Goal: Transaction & Acquisition: Purchase product/service

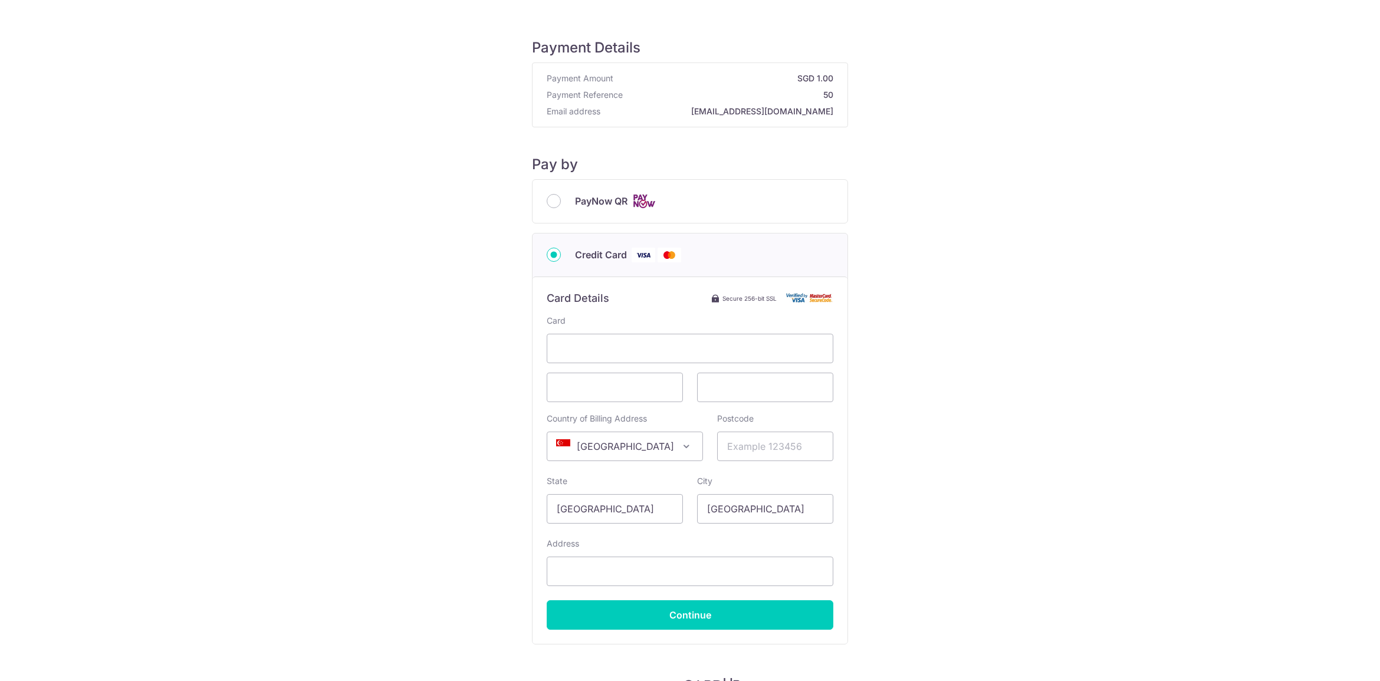
click at [680, 447] on span at bounding box center [687, 446] width 14 height 14
type input "united"
select select "77"
click at [748, 435] on input "Postcode" at bounding box center [775, 446] width 116 height 29
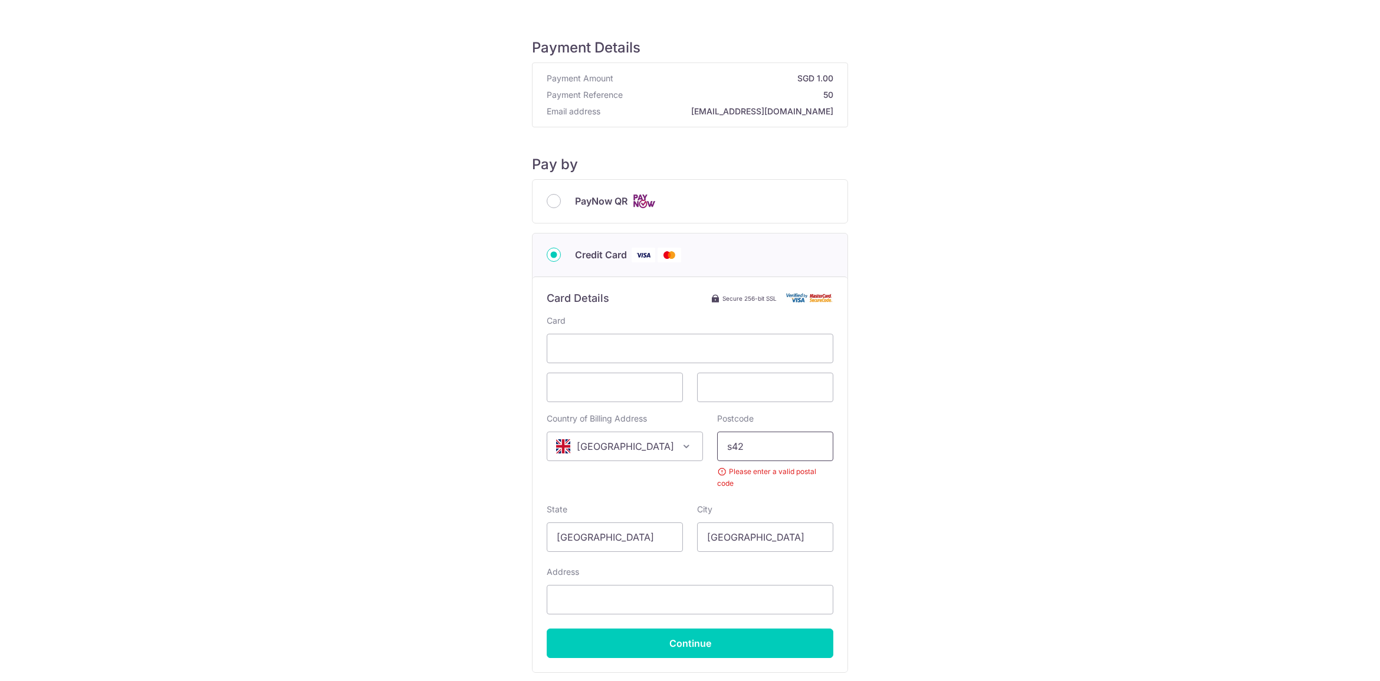
type input "S425GL"
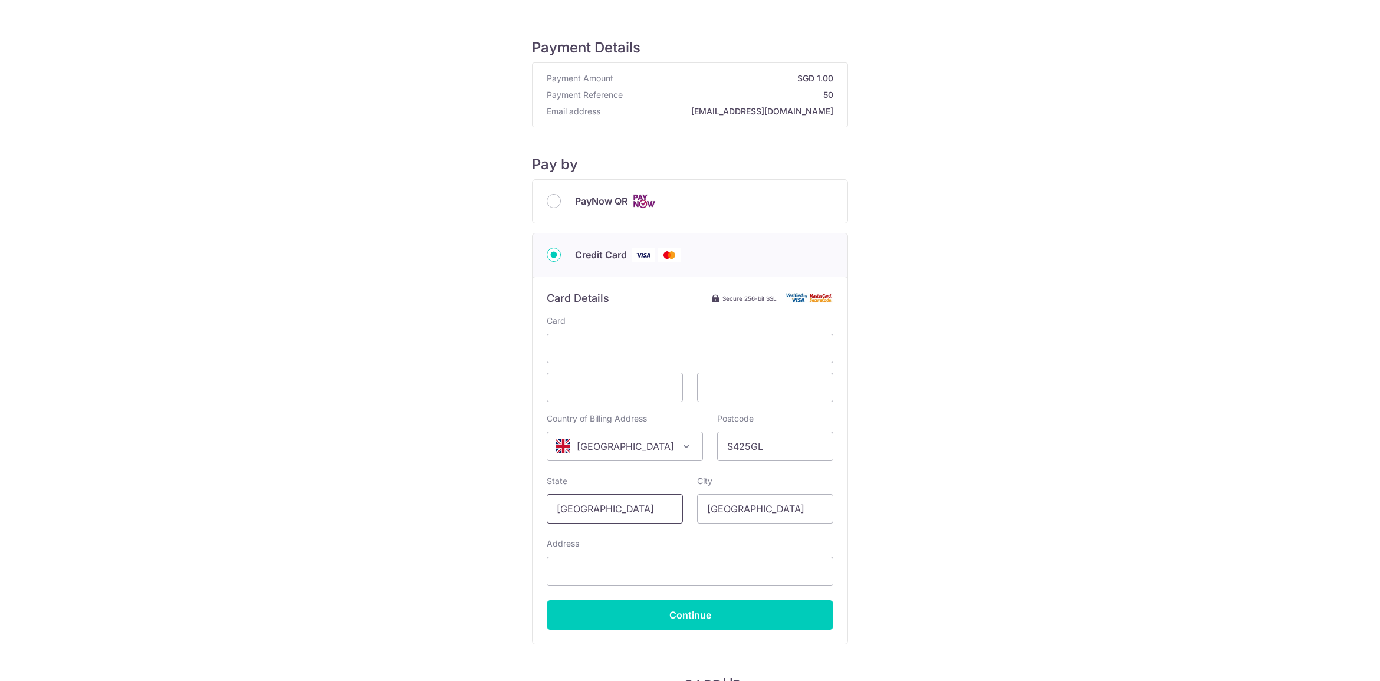
click at [658, 501] on input "[GEOGRAPHIC_DATA]" at bounding box center [615, 508] width 136 height 29
type input "Derbyshire"
type input "Chesterfield"
type input "87 Feld Lane"
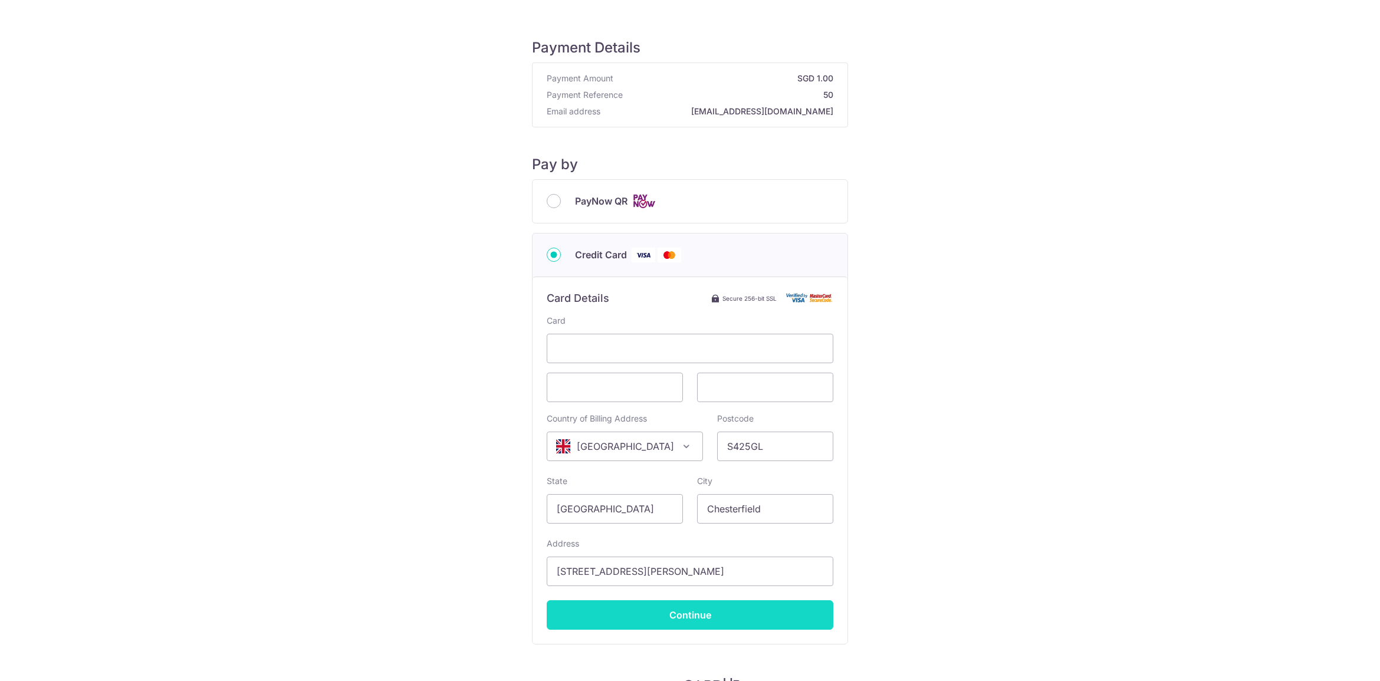
click at [705, 622] on input "Continue" at bounding box center [690, 614] width 287 height 29
type input "**** 0650"
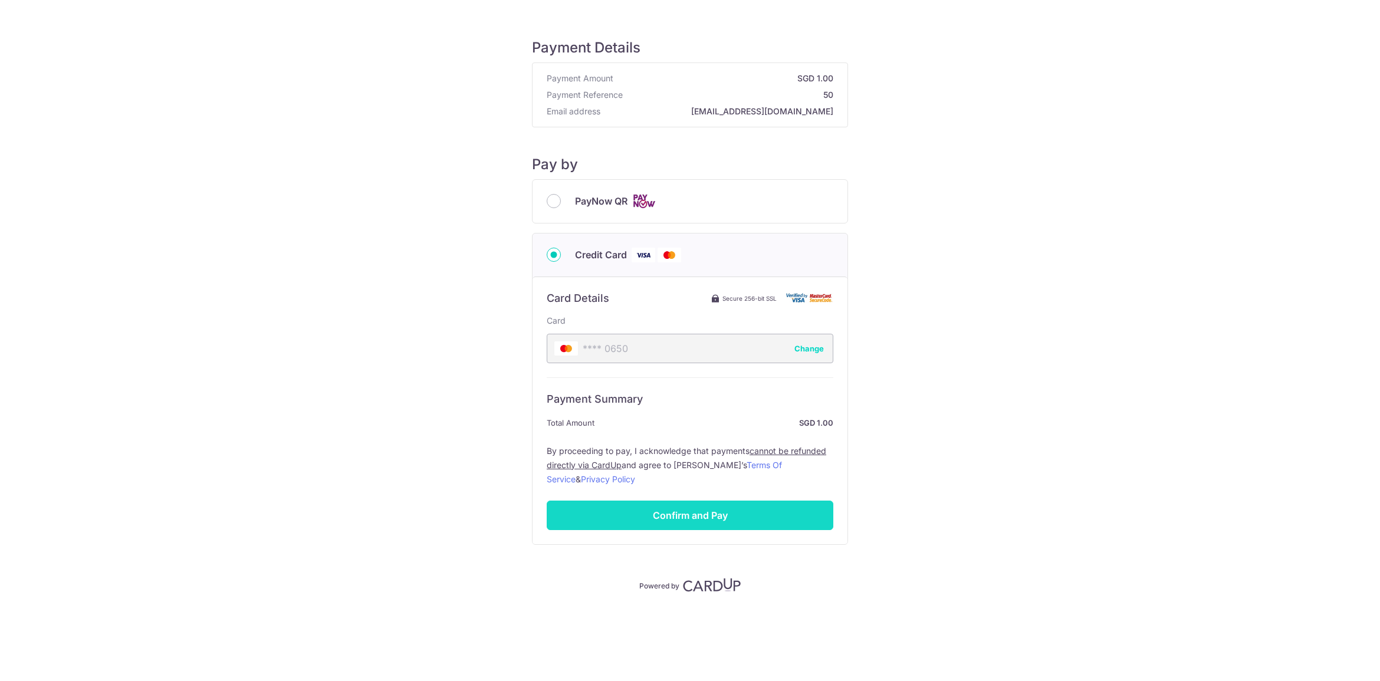
click at [720, 514] on input "Confirm and Pay" at bounding box center [690, 515] width 287 height 29
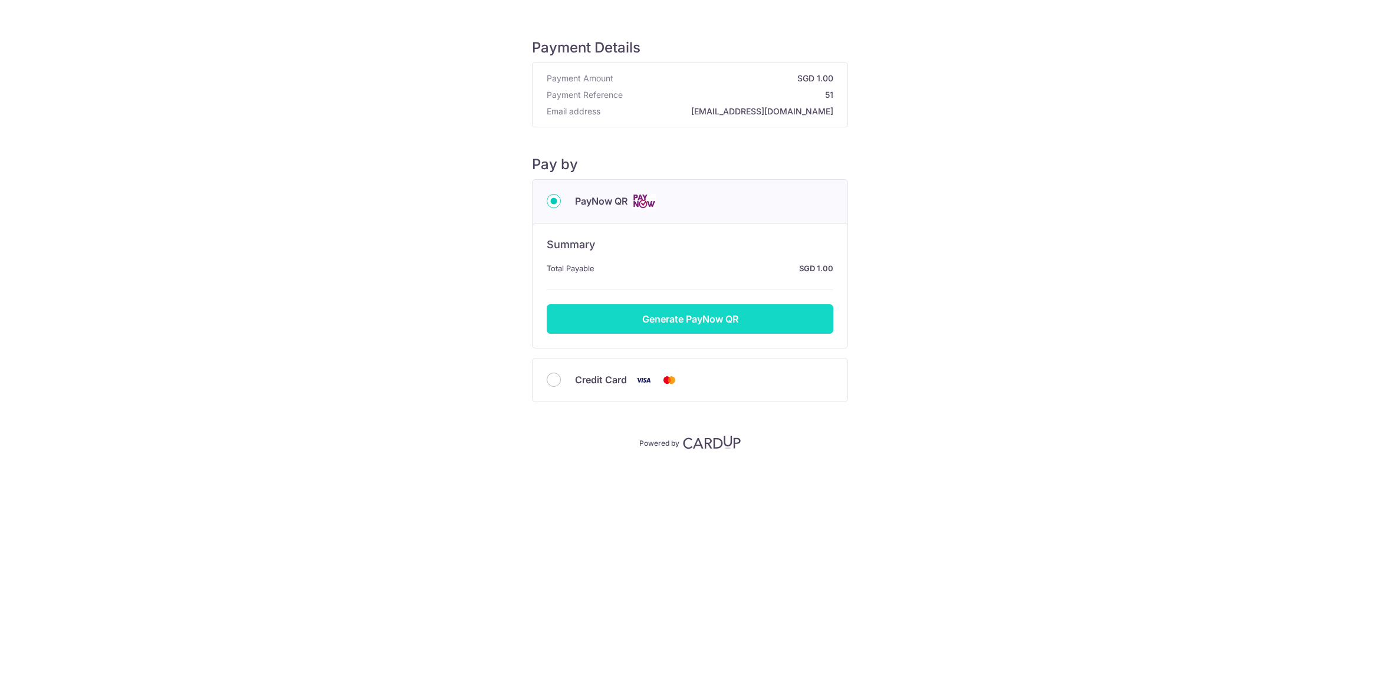
click at [715, 311] on button "Generate PayNow QR" at bounding box center [690, 318] width 287 height 29
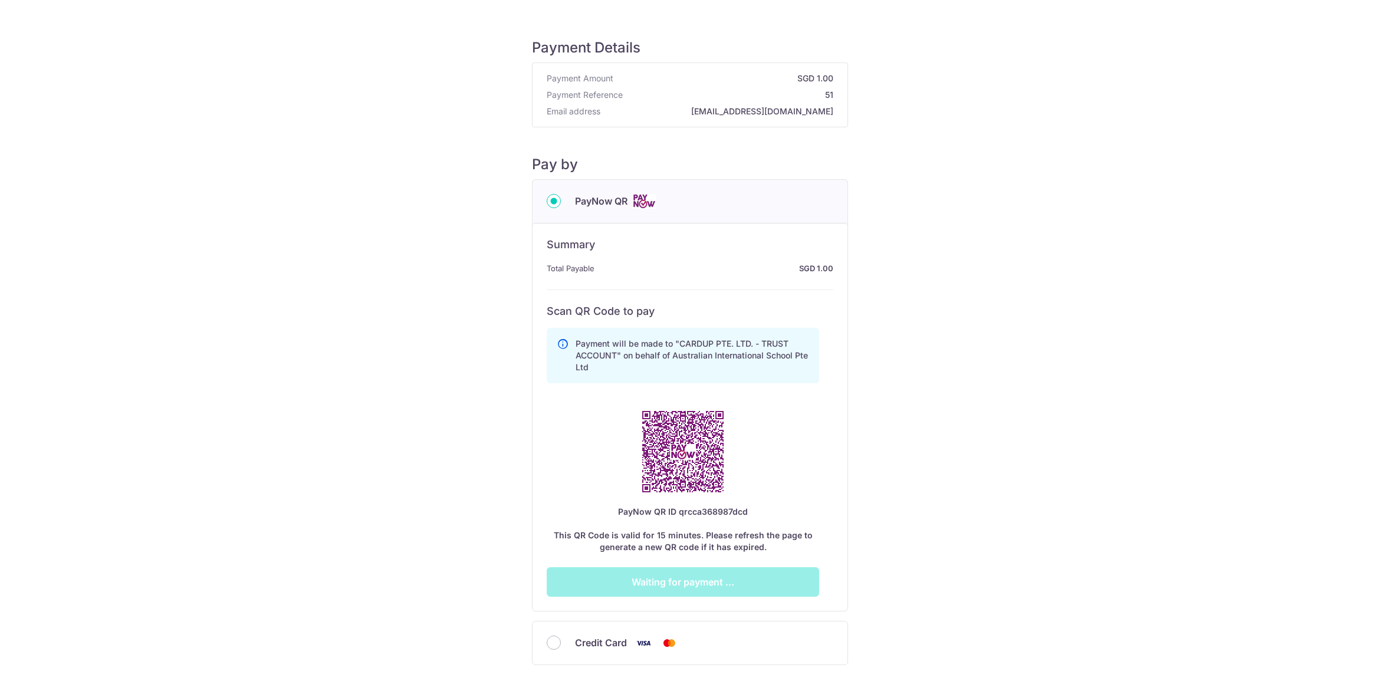
click at [1059, 396] on div "Payment Details Payment Amount SGD 1.00 Payment Reference 51 Email address than…" at bounding box center [690, 366] width 1324 height 694
click at [556, 651] on div "Credit Card" at bounding box center [690, 643] width 287 height 15
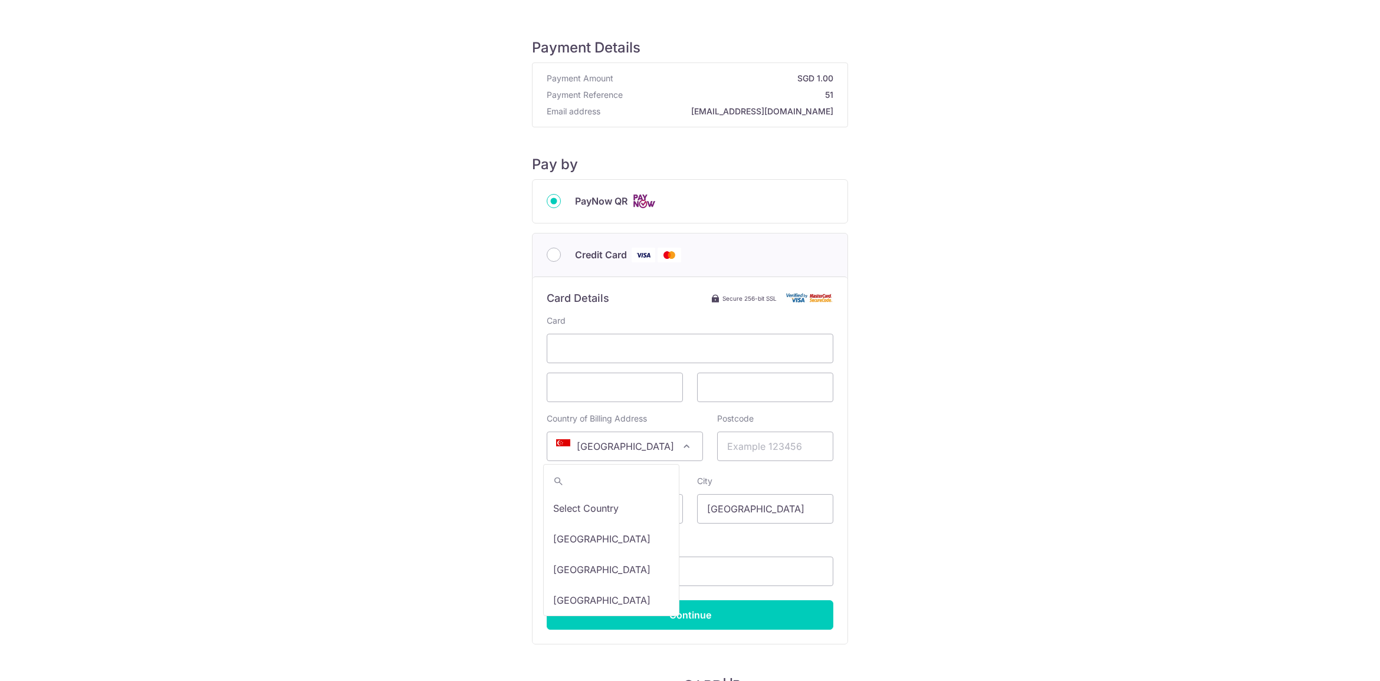
click at [608, 442] on span "[GEOGRAPHIC_DATA]" at bounding box center [624, 446] width 155 height 28
type input "king"
select select "77"
click at [728, 441] on input "Postcode" at bounding box center [775, 446] width 116 height 29
type input "S425GL"
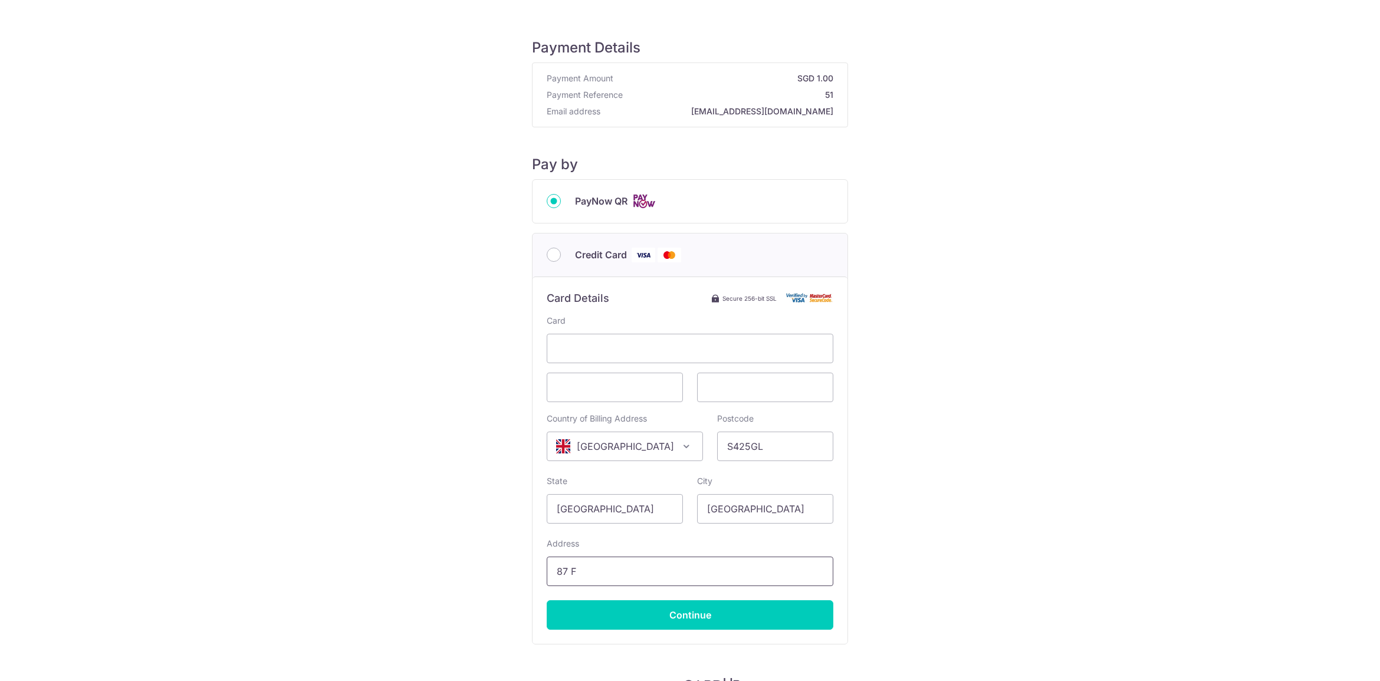
click at [602, 567] on input "87 F" at bounding box center [690, 571] width 287 height 29
type input "[STREET_ADDRESS][PERSON_NAME]"
click at [591, 510] on input "[GEOGRAPHIC_DATA]" at bounding box center [615, 508] width 136 height 29
type input "[GEOGRAPHIC_DATA]"
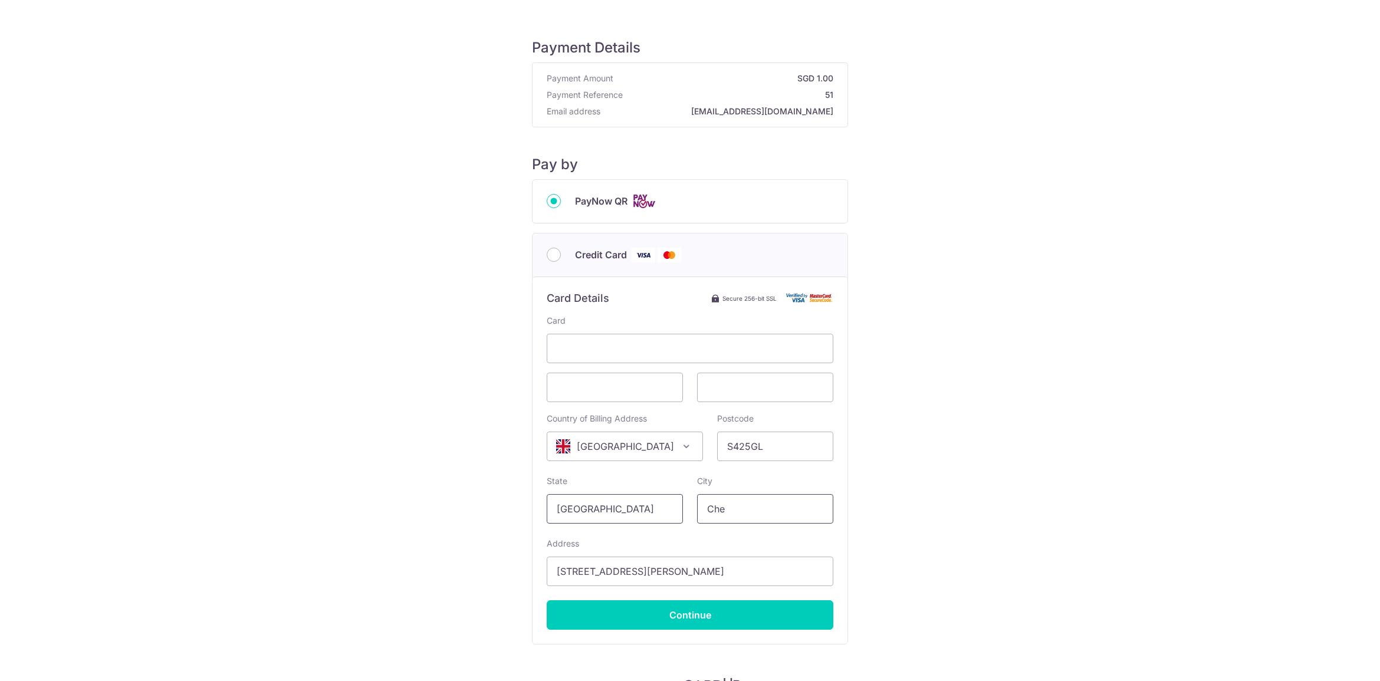
type input "Chesterfield"
click at [675, 621] on input "Continue" at bounding box center [690, 614] width 287 height 29
click at [554, 255] on input "Credit Card" at bounding box center [554, 255] width 14 height 14
radio input "true"
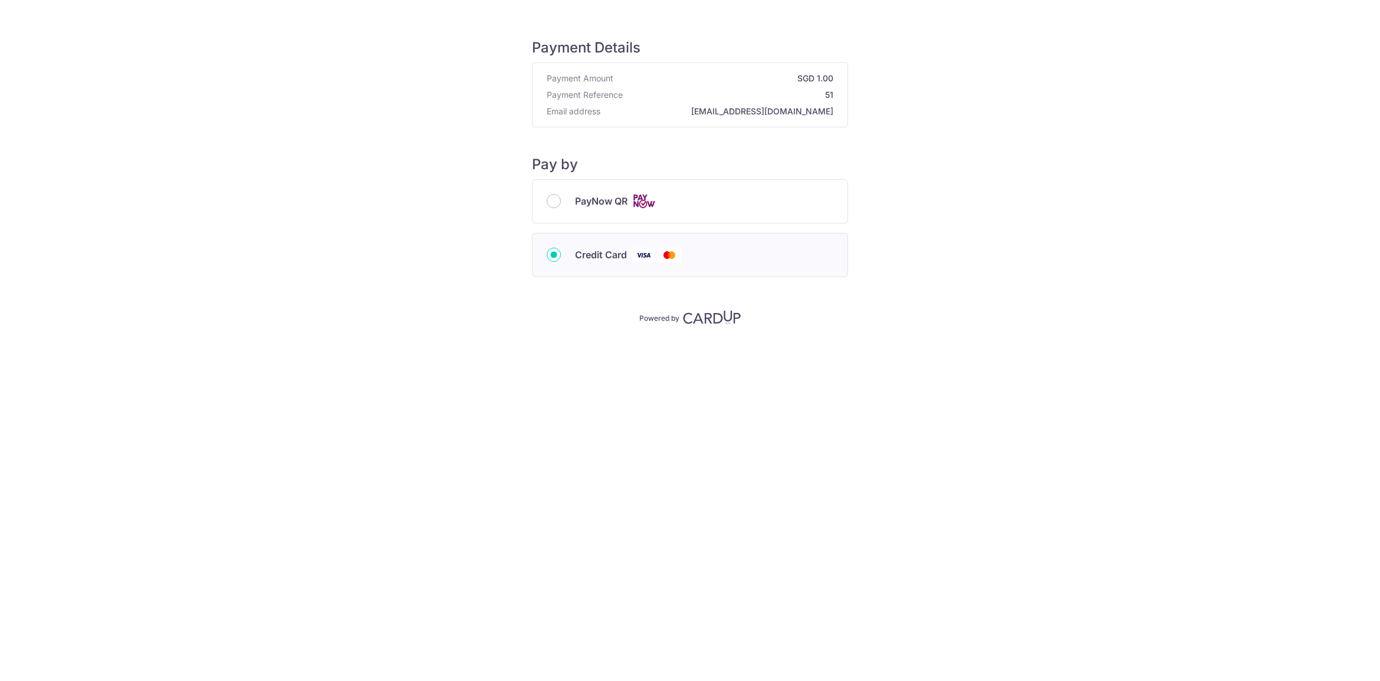
click at [554, 255] on input "Credit Card" at bounding box center [554, 255] width 14 height 14
type input "**** 0650"
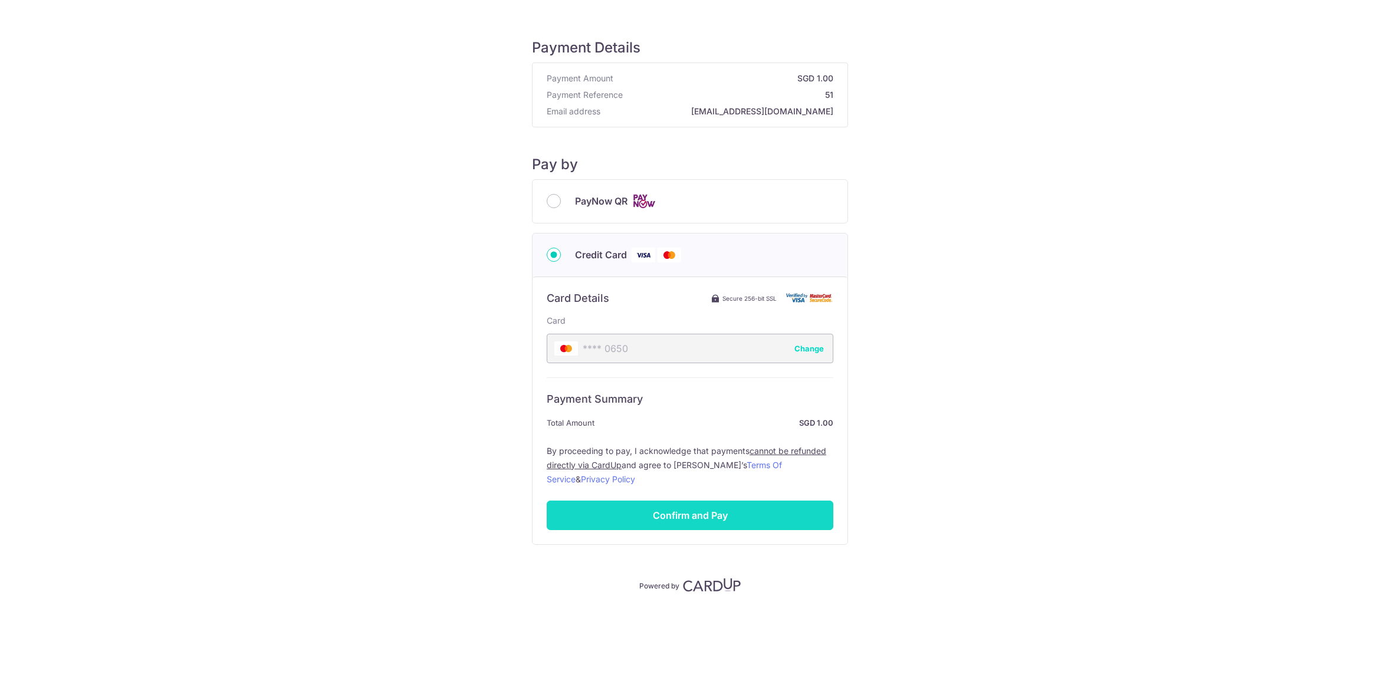
click at [670, 511] on input "Confirm and Pay" at bounding box center [690, 515] width 287 height 29
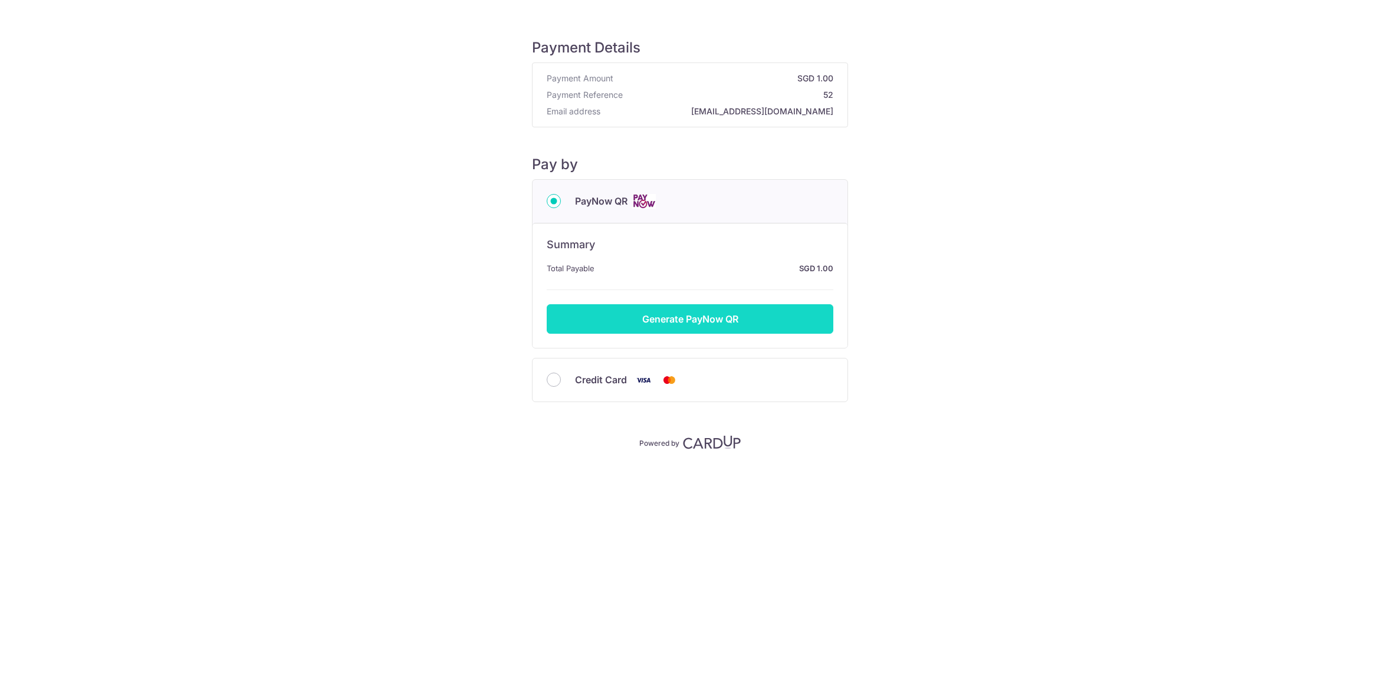
click at [694, 320] on button "Generate PayNow QR" at bounding box center [690, 318] width 287 height 29
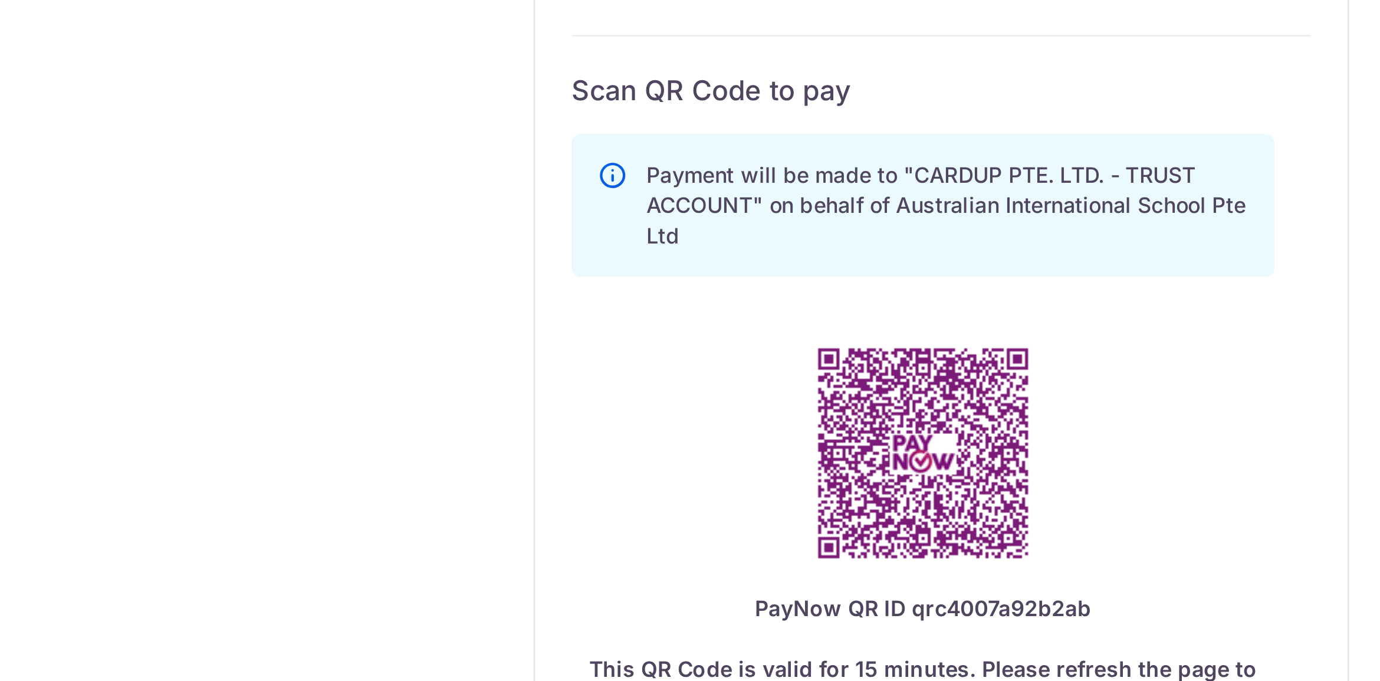
scroll to position [37, 0]
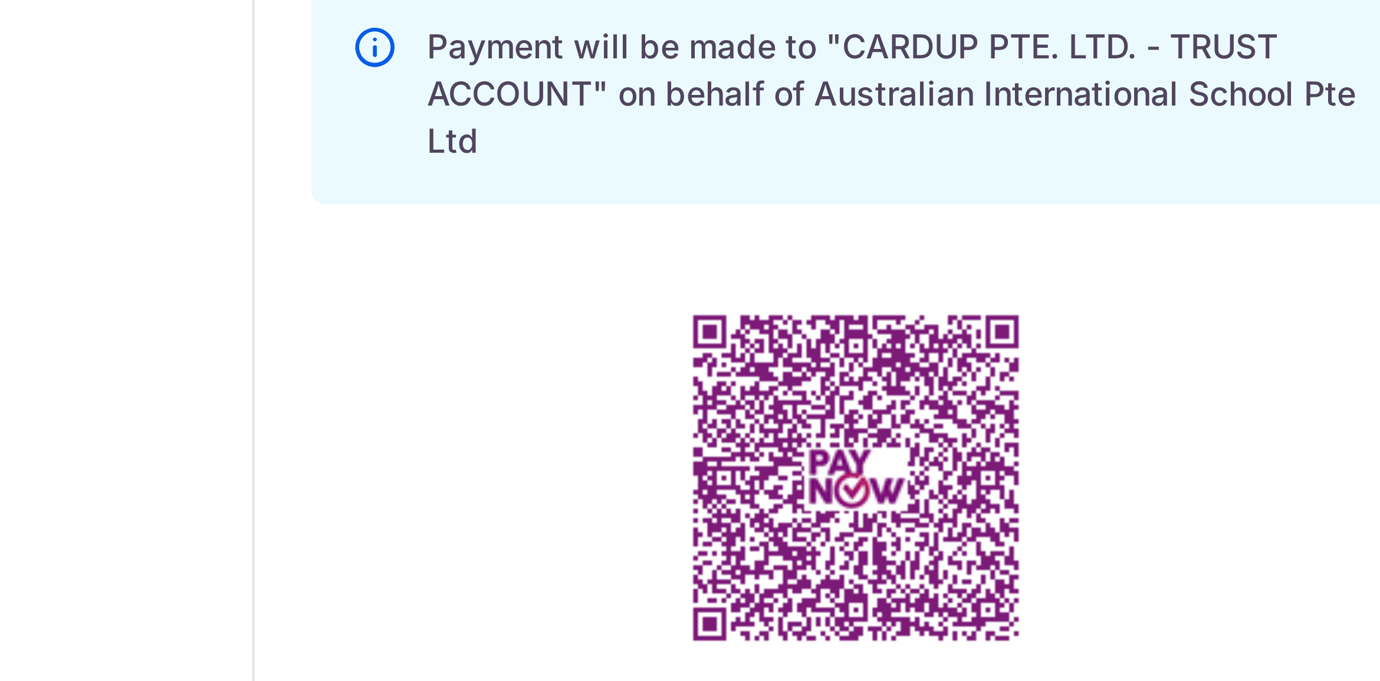
drag, startPoint x: 531, startPoint y: 394, endPoint x: 602, endPoint y: 394, distance: 70.8
click at [602, 394] on div "Payment will be made to "CARDUP PTE. LTD. - TRUST ACCOUNT" on behalf of Austral…" at bounding box center [683, 424] width 273 height 274
click at [564, 397] on div "Payment will be made to "CARDUP PTE. LTD. - TRUST ACCOUNT" on behalf of Austral…" at bounding box center [683, 424] width 273 height 274
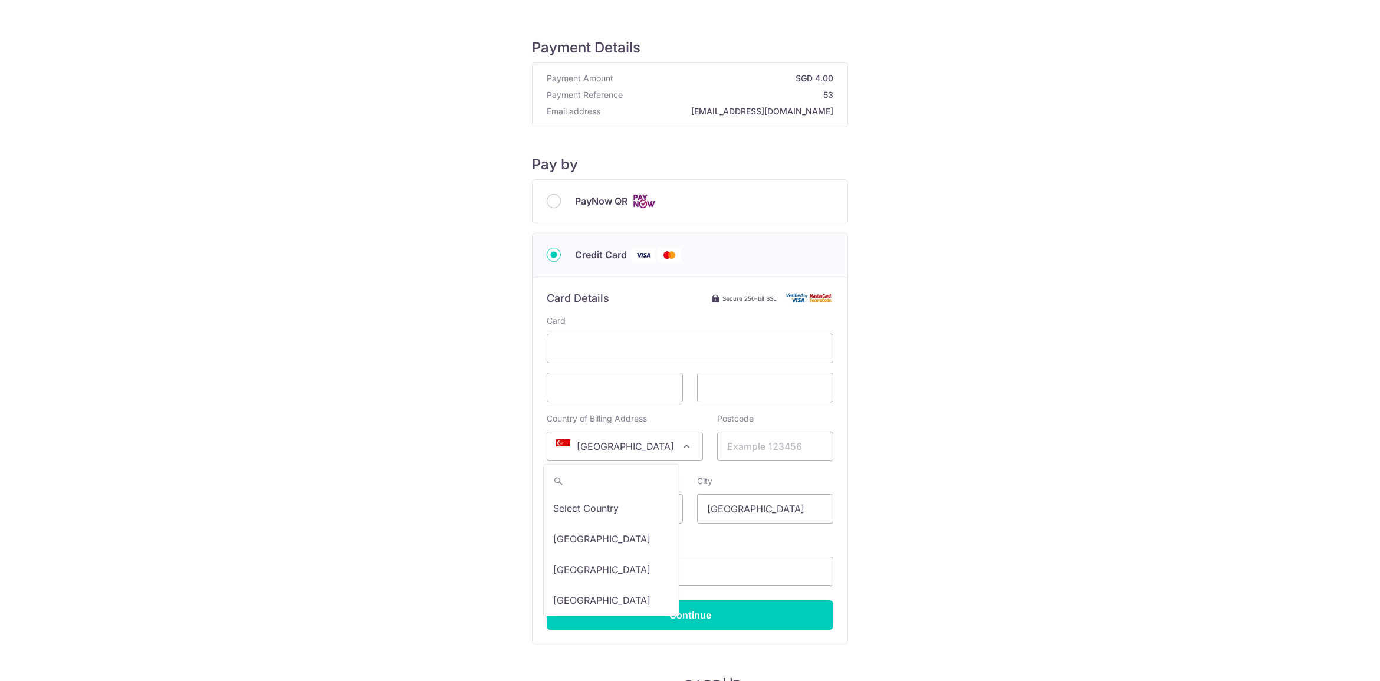
click at [620, 448] on span "[GEOGRAPHIC_DATA]" at bounding box center [624, 446] width 155 height 28
type input "king"
select select "77"
click at [748, 448] on input "Postcode" at bounding box center [775, 446] width 116 height 29
type input "S425GL"
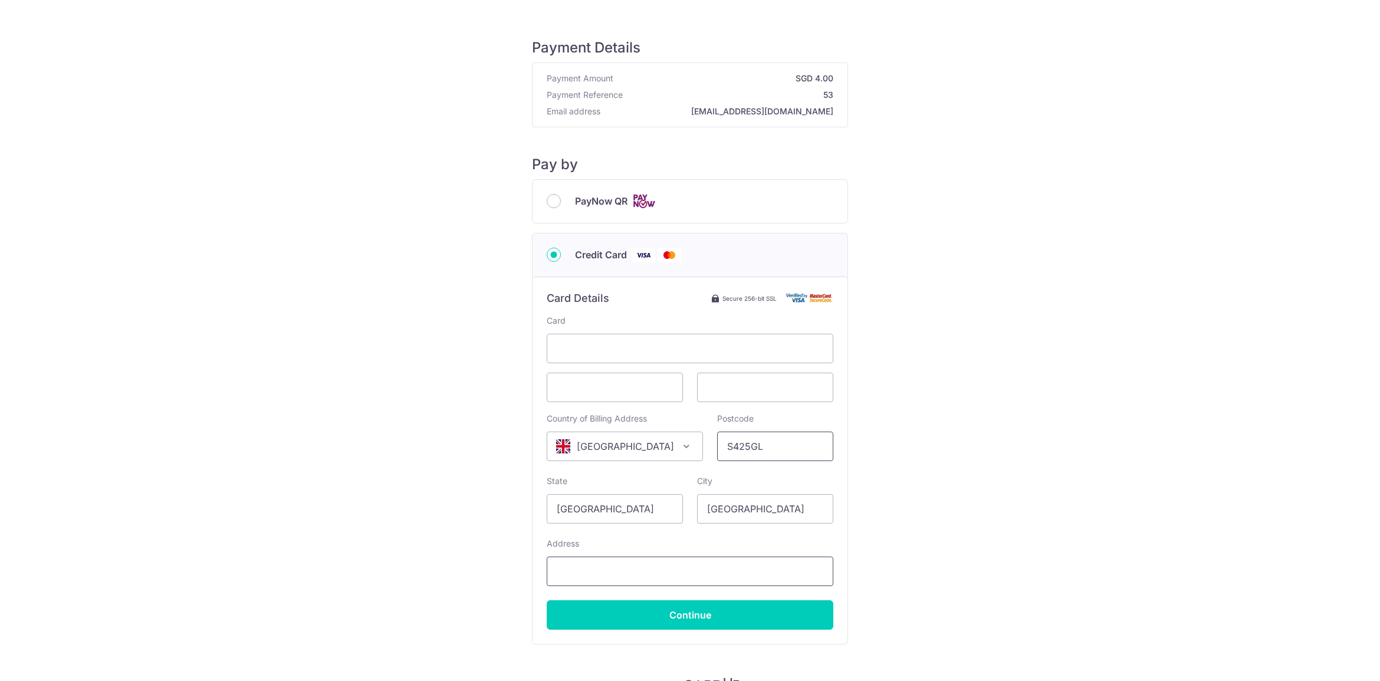
type input "[STREET_ADDRESS][PERSON_NAME]"
click at [698, 518] on input "[GEOGRAPHIC_DATA]" at bounding box center [765, 508] width 136 height 29
type input "Chesterfield"
click at [570, 502] on input "[GEOGRAPHIC_DATA]" at bounding box center [615, 508] width 136 height 29
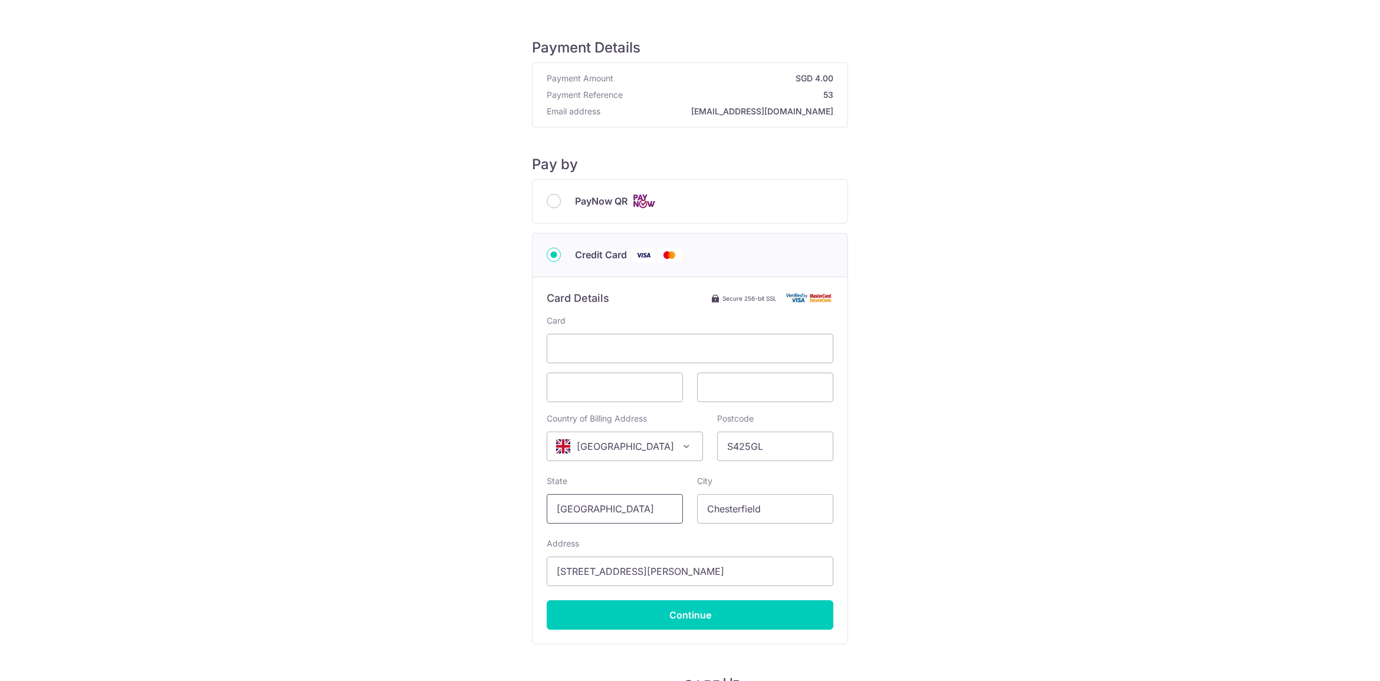
click at [570, 502] on input "[GEOGRAPHIC_DATA]" at bounding box center [615, 508] width 136 height 29
type input "Derbyshire"
click at [609, 609] on input "Continue" at bounding box center [690, 614] width 287 height 29
type input "**** 1103"
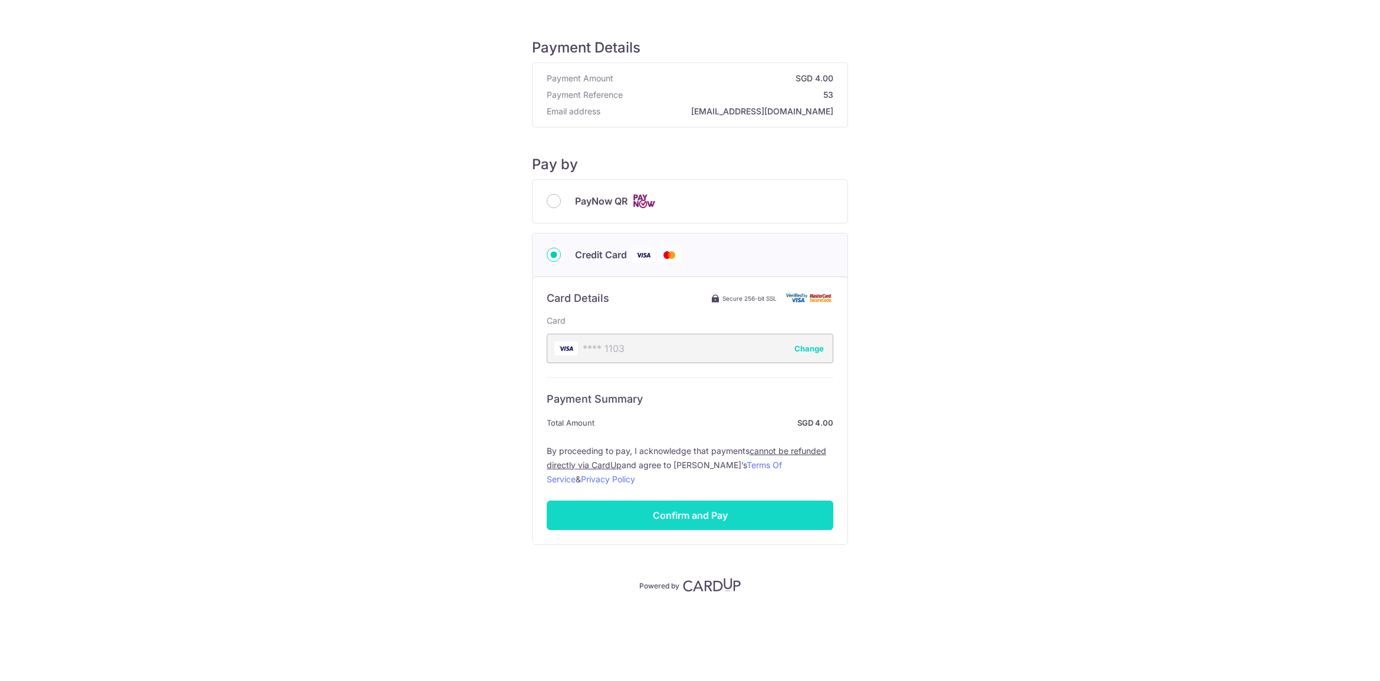
click at [664, 512] on input "Confirm and Pay" at bounding box center [690, 515] width 287 height 29
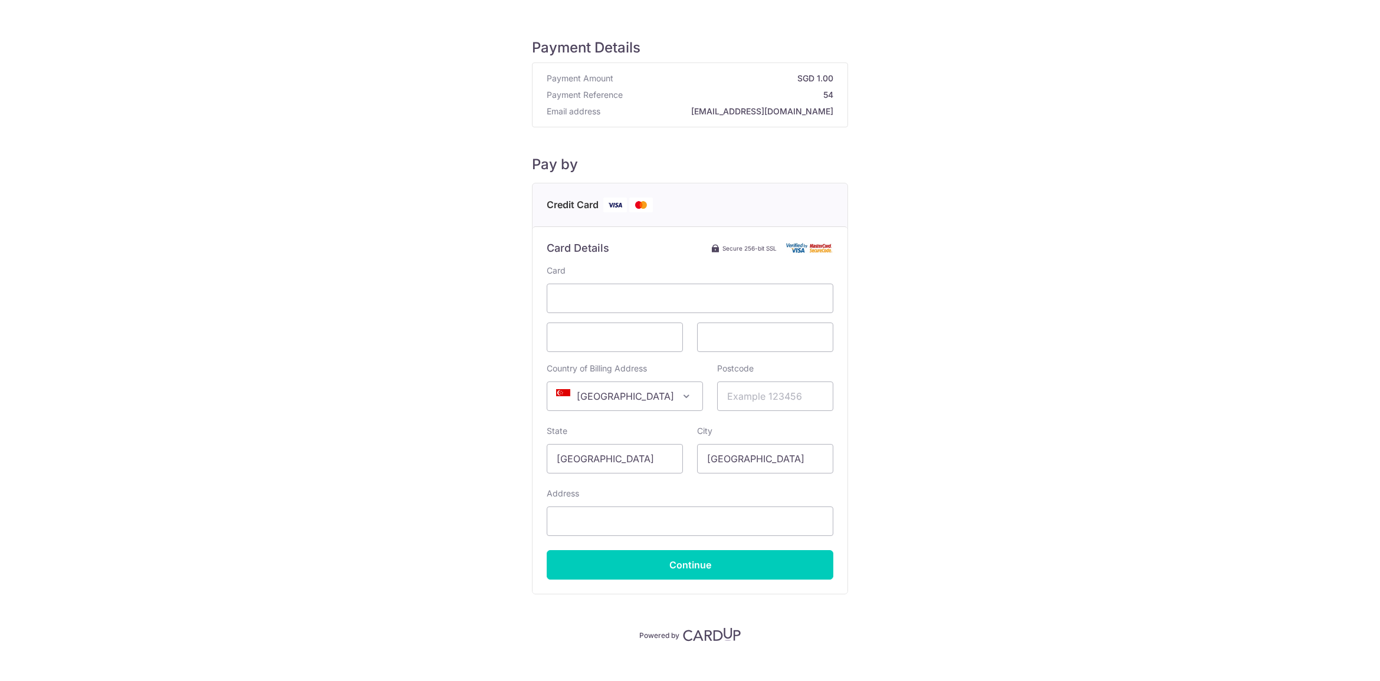
click at [738, 111] on strong "[EMAIL_ADDRESS][DOMAIN_NAME]" at bounding box center [719, 112] width 228 height 12
copy div "[EMAIL_ADDRESS][DOMAIN_NAME]"
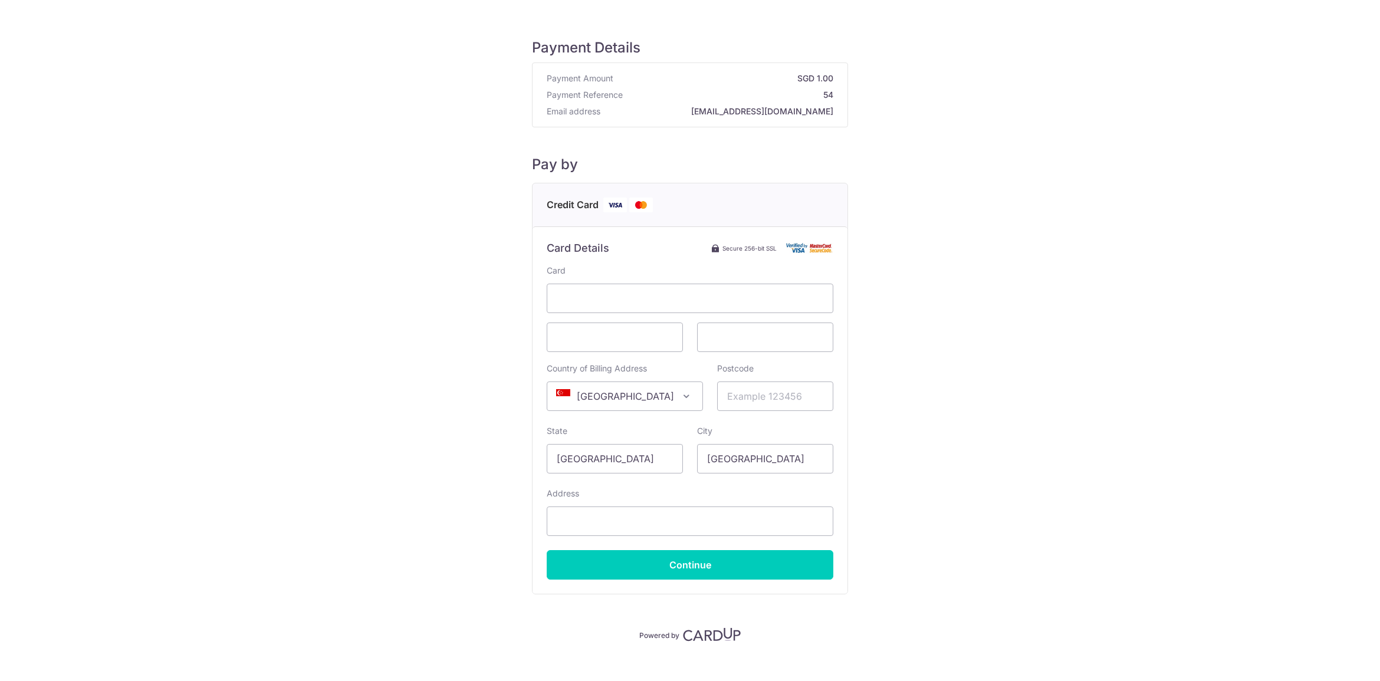
click at [943, 148] on div "Payment Details Payment Amount SGD 1.00 Payment Reference 54 Email address [EMA…" at bounding box center [690, 330] width 1324 height 623
click at [753, 108] on strong "[EMAIL_ADDRESS][DOMAIN_NAME]" at bounding box center [719, 112] width 228 height 12
copy div "[EMAIL_ADDRESS][DOMAIN_NAME]"
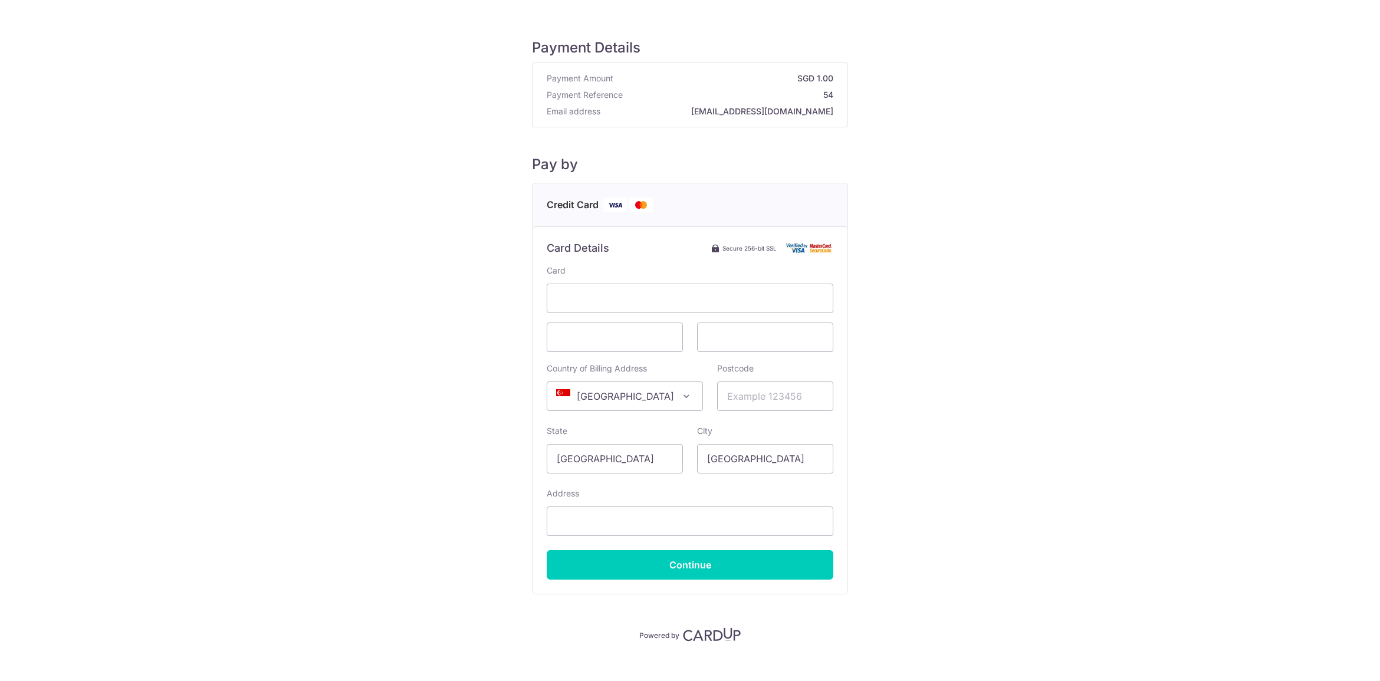
click at [1061, 307] on div "Payment Details Payment Amount SGD 1.00 Payment Reference 54 Email address [EMA…" at bounding box center [690, 330] width 1324 height 623
drag, startPoint x: 1061, startPoint y: 307, endPoint x: 1110, endPoint y: 167, distance: 148.1
click at [1108, 193] on div "Payment Details Payment Amount SGD 1.00 Payment Reference 54 Email address [EMA…" at bounding box center [690, 330] width 1324 height 623
